Goal: Browse casually: Explore the website without a specific task or goal

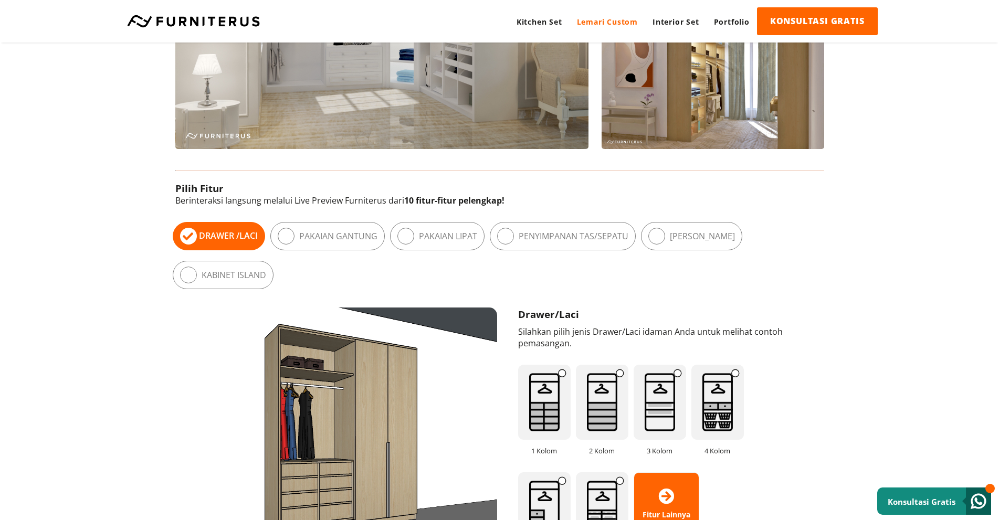
scroll to position [630, 0]
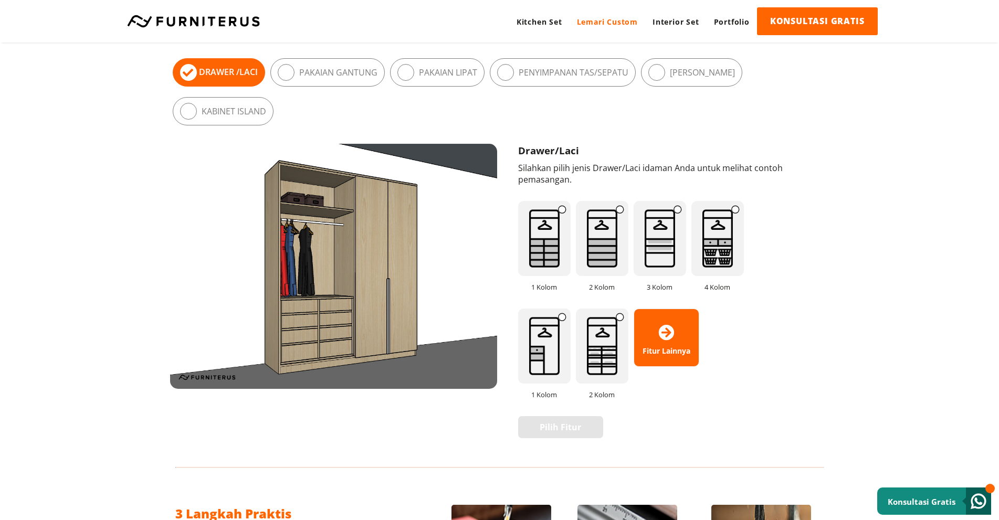
click at [644, 233] on img at bounding box center [660, 238] width 52 height 75
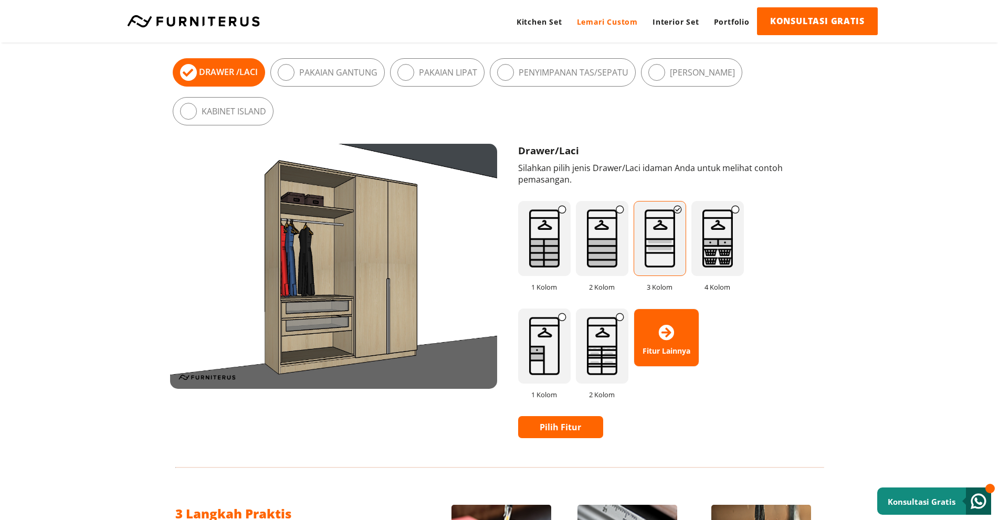
click at [631, 235] on div "1 Kolom 2 Kolom 3 Kolom 4 Kolom 1 Kolom 2 Kolom" at bounding box center [660, 298] width 285 height 215
click at [614, 235] on img at bounding box center [602, 238] width 52 height 75
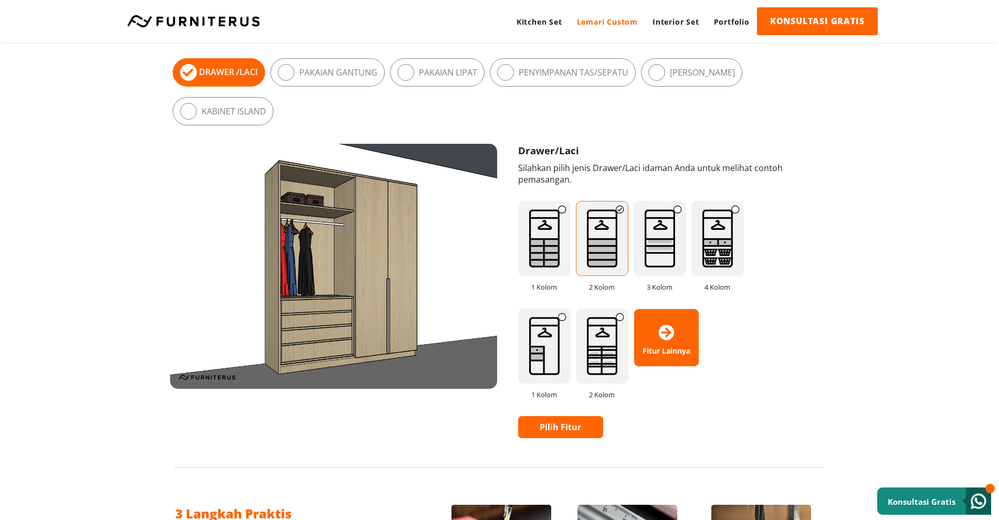
click at [566, 243] on img at bounding box center [544, 238] width 52 height 75
click at [629, 247] on div "1 Kolom 2 Kolom 3 Kolom 4 Kolom 1 Kolom 2 Kolom" at bounding box center [660, 298] width 285 height 215
click at [589, 247] on img at bounding box center [602, 238] width 52 height 75
click at [667, 241] on img at bounding box center [660, 238] width 52 height 75
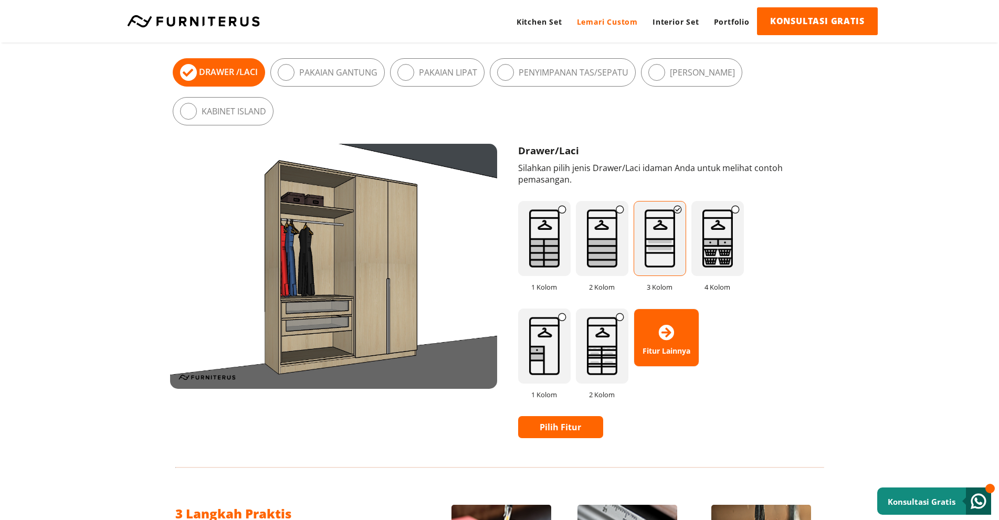
click at [725, 232] on img at bounding box center [717, 238] width 52 height 75
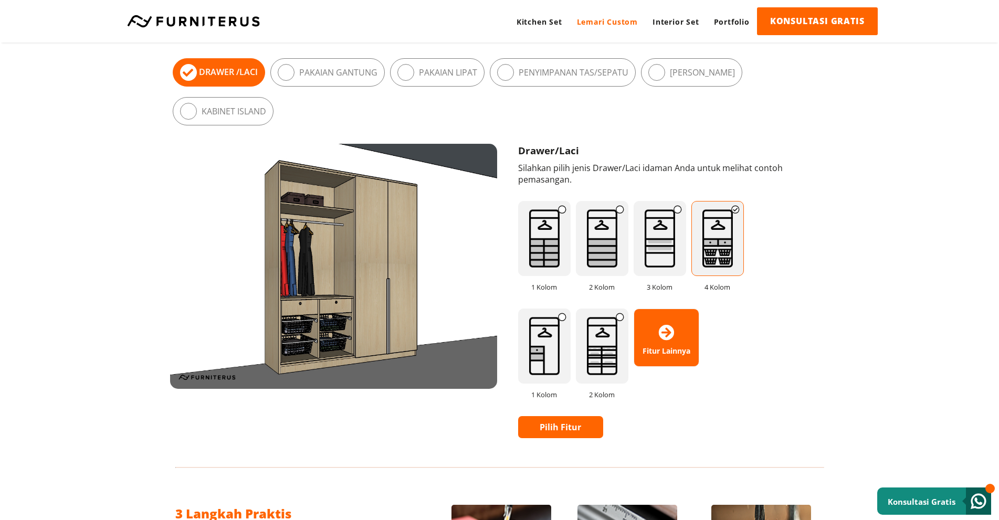
click at [289, 75] on icon at bounding box center [286, 72] width 17 height 17
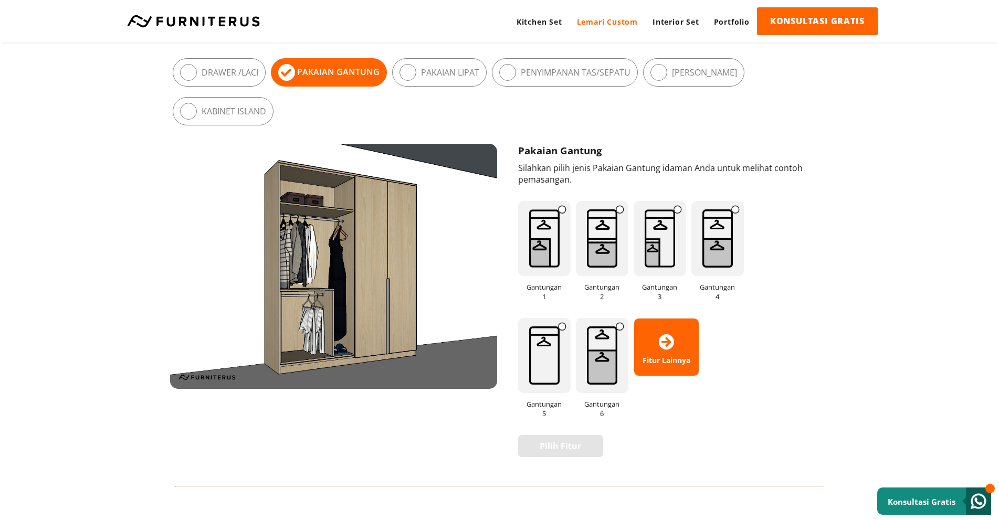
click at [595, 227] on img at bounding box center [602, 238] width 52 height 75
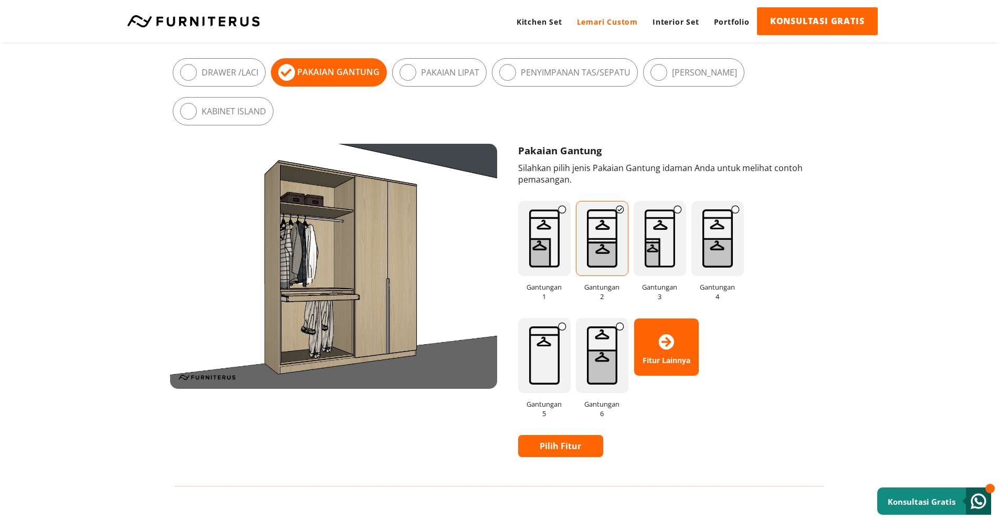
click at [644, 235] on img at bounding box center [660, 238] width 52 height 75
